Goal: Register for event/course

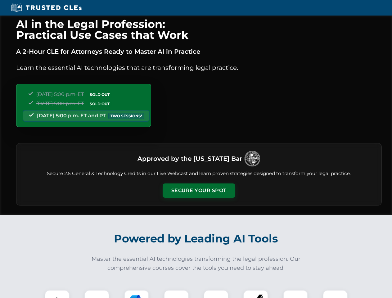
click at [199, 191] on button "Secure Your Spot" at bounding box center [199, 191] width 73 height 14
click at [57, 294] on img at bounding box center [57, 303] width 18 height 18
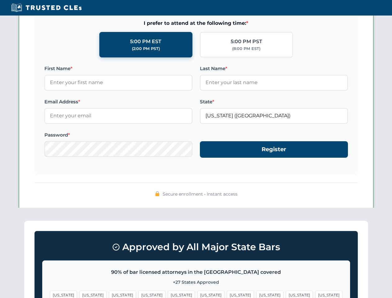
click at [227, 294] on span "[US_STATE]" at bounding box center [240, 295] width 27 height 9
click at [286, 294] on span "[US_STATE]" at bounding box center [299, 295] width 27 height 9
